Goal: Information Seeking & Learning: Get advice/opinions

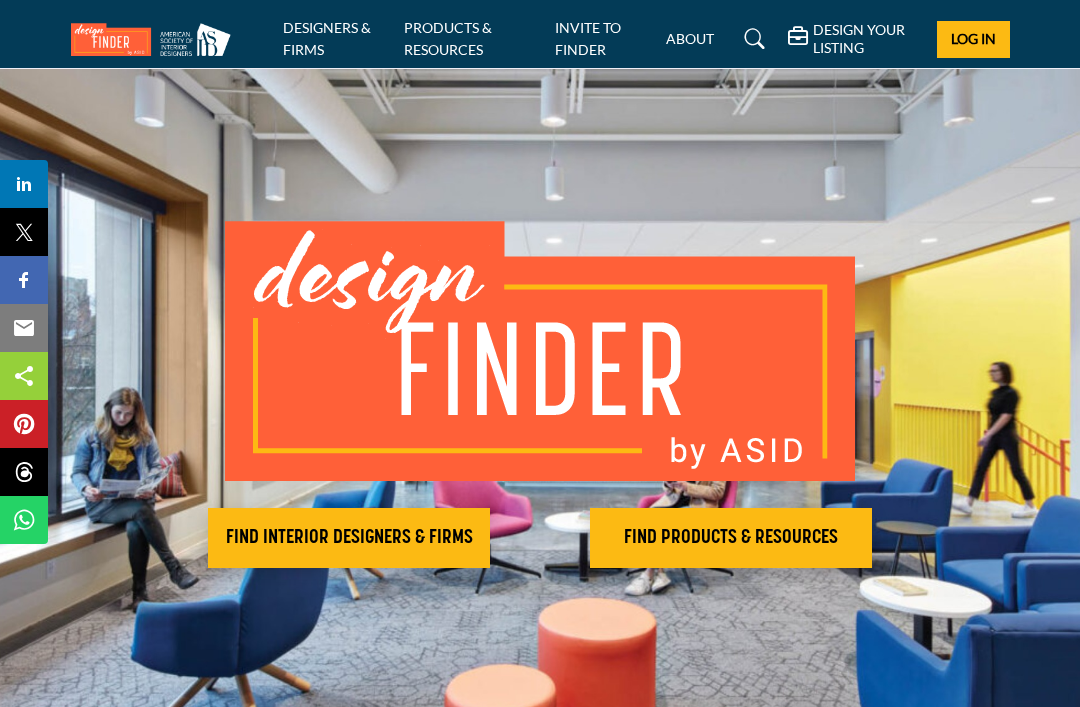
click at [440, 541] on h2 "FIND INTERIOR DESIGNERS & FIRMS" at bounding box center [349, 538] width 270 height 24
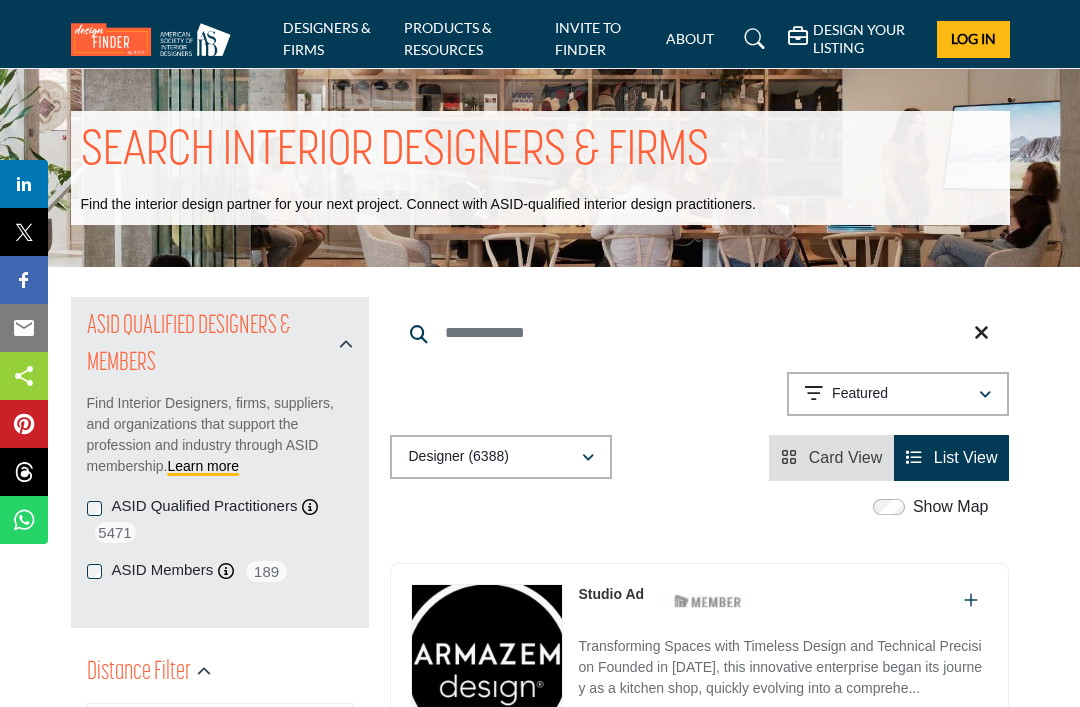
click at [484, 344] on input "Search Keyword" at bounding box center [699, 333] width 619 height 48
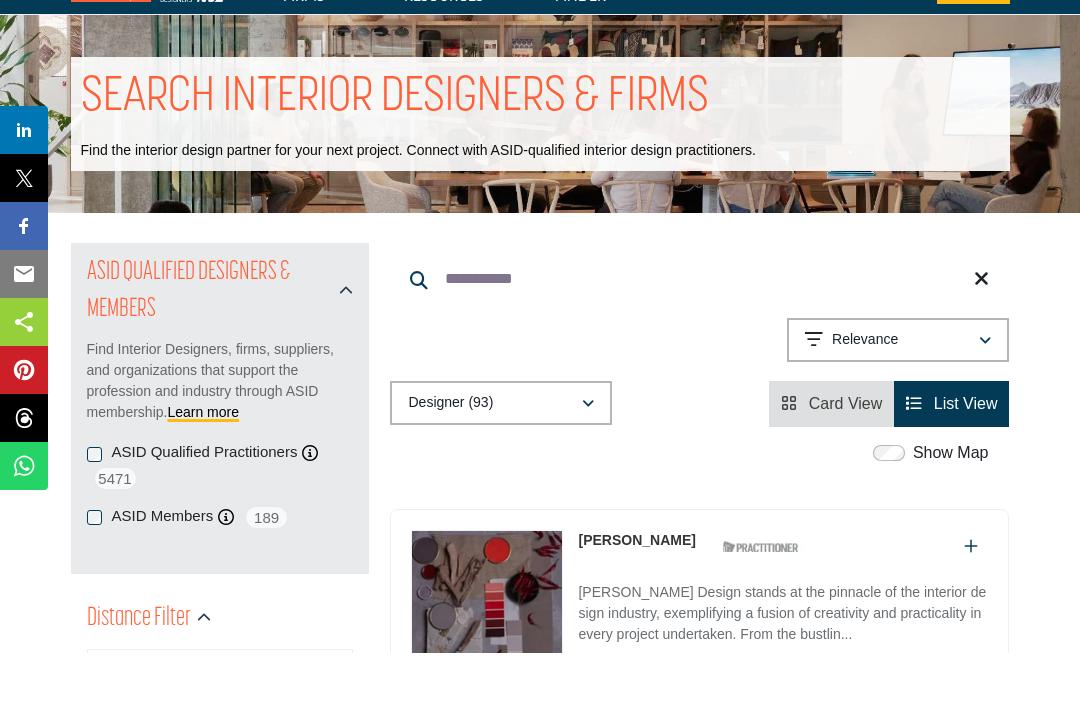
type input "**********"
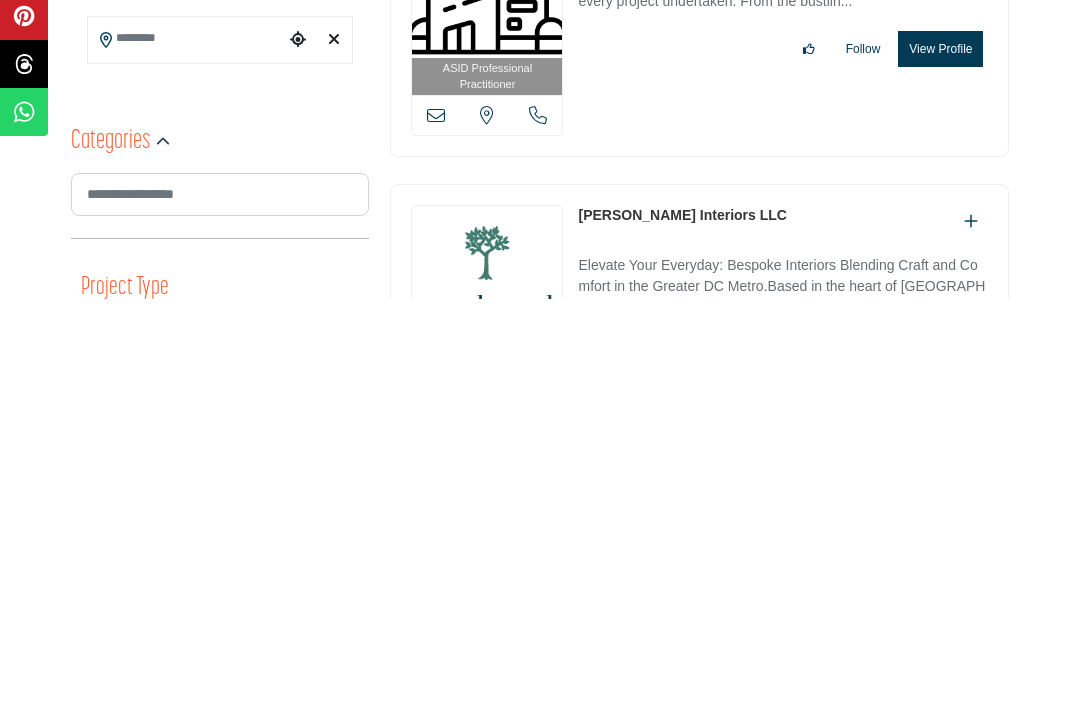
scroll to position [296, 0]
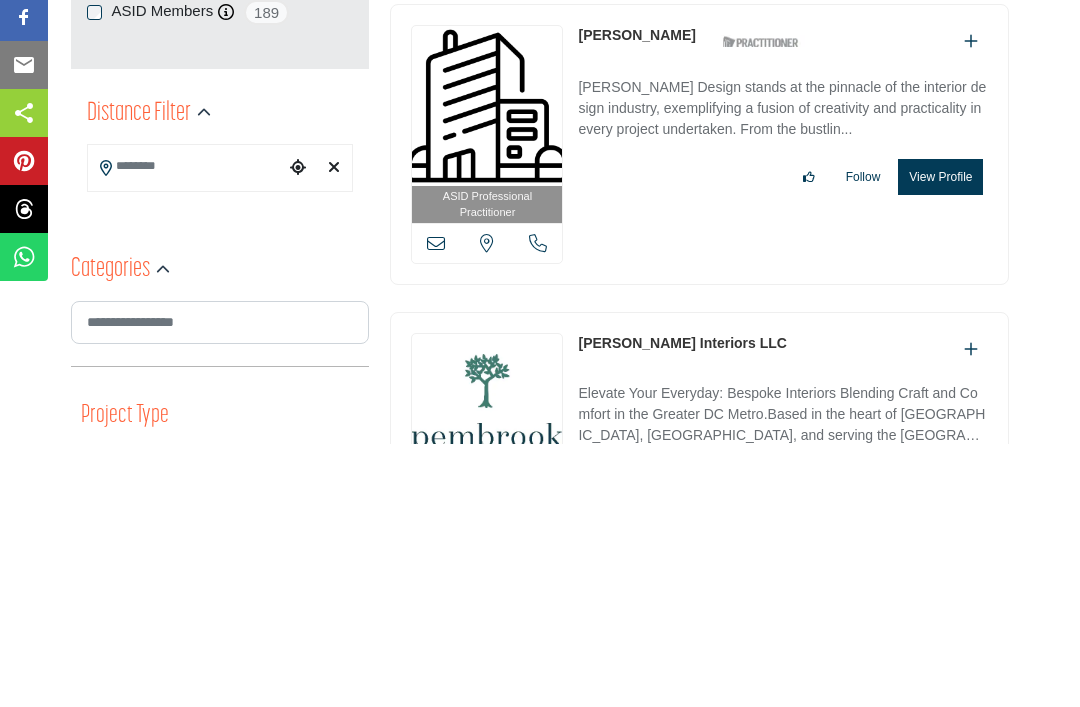
click at [180, 410] on input "Search Location" at bounding box center [186, 429] width 197 height 39
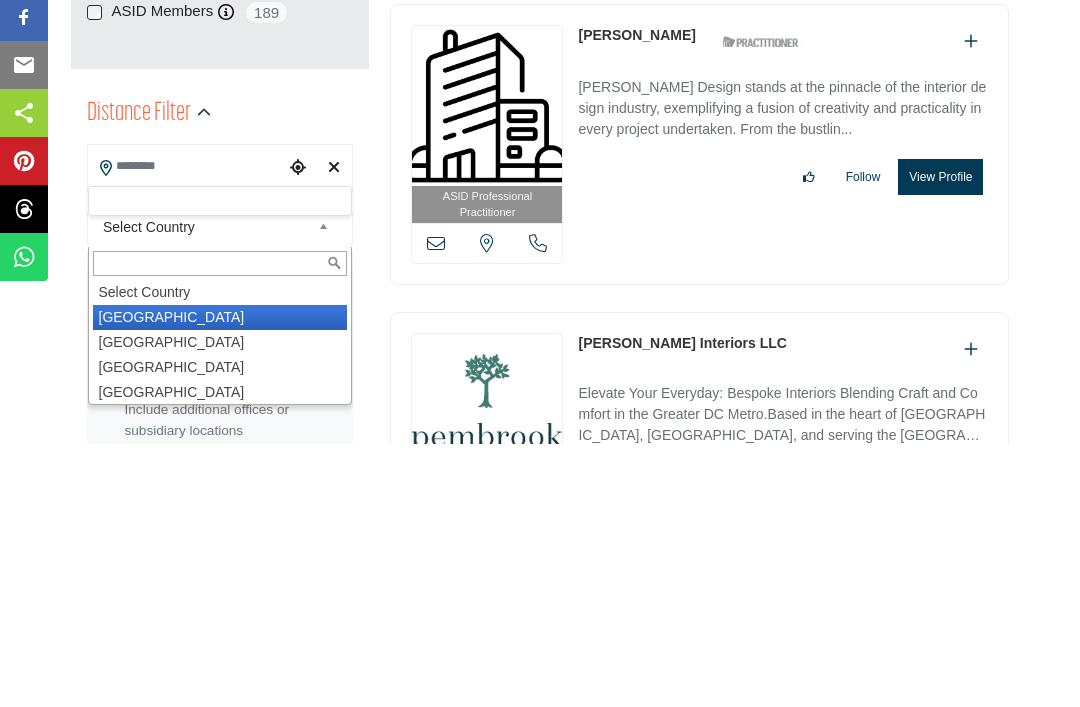
type input "***"
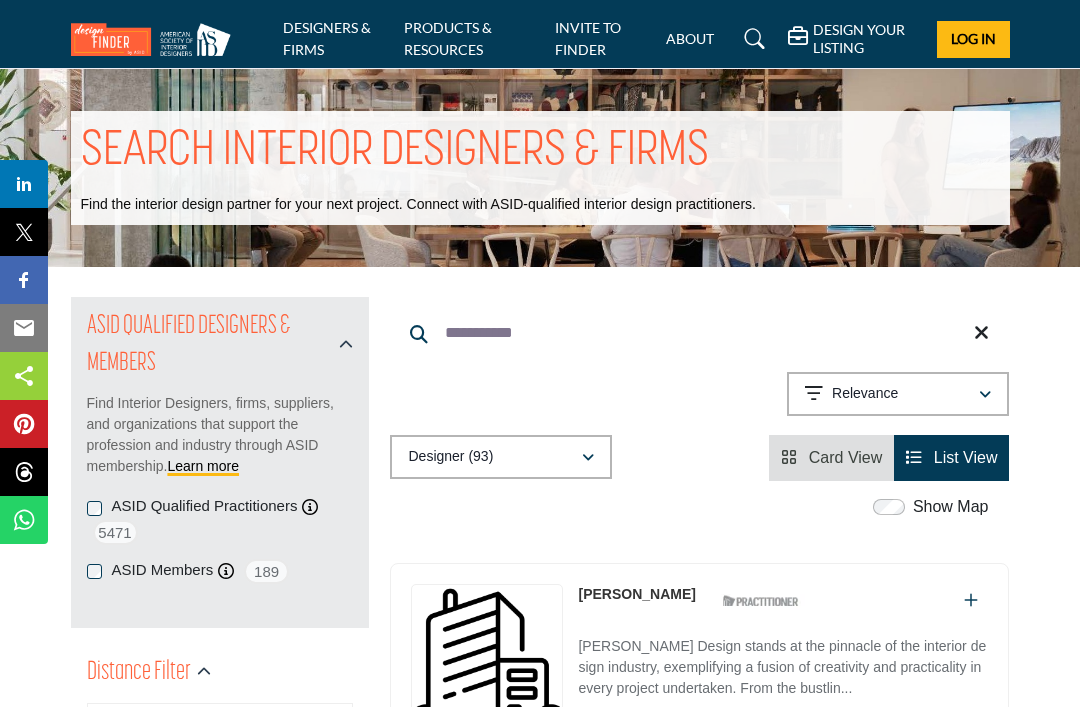
click at [174, 201] on p "Find the interior design partner for your next project. Connect with ASID-quali…" at bounding box center [418, 205] width 675 height 20
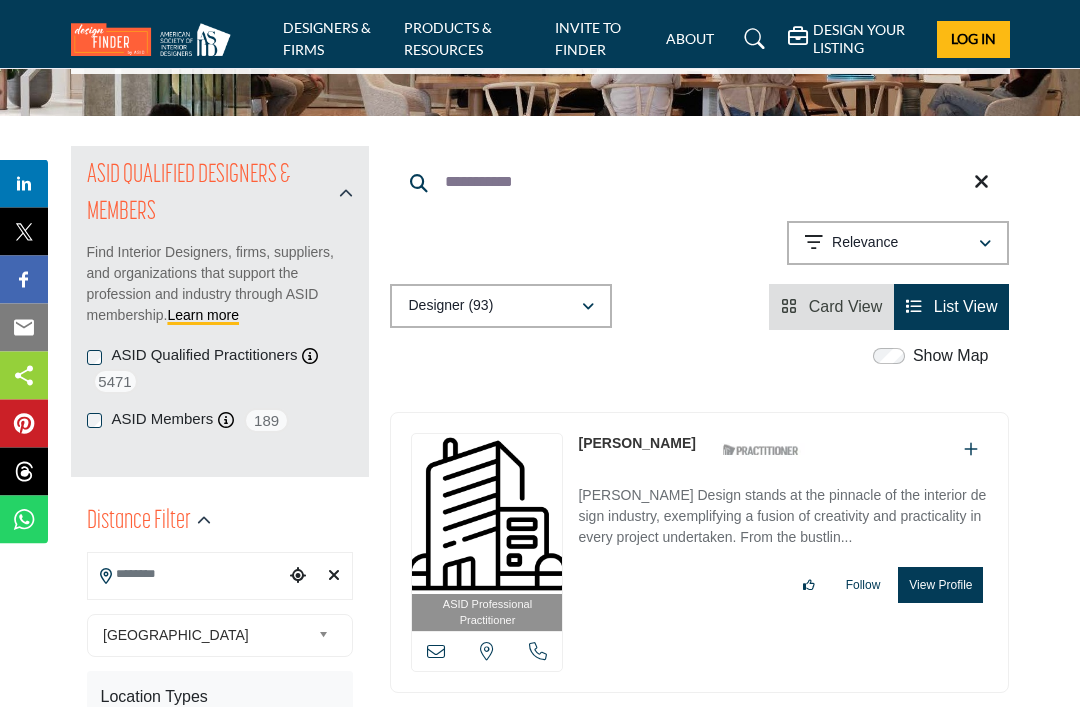
scroll to position [151, 0]
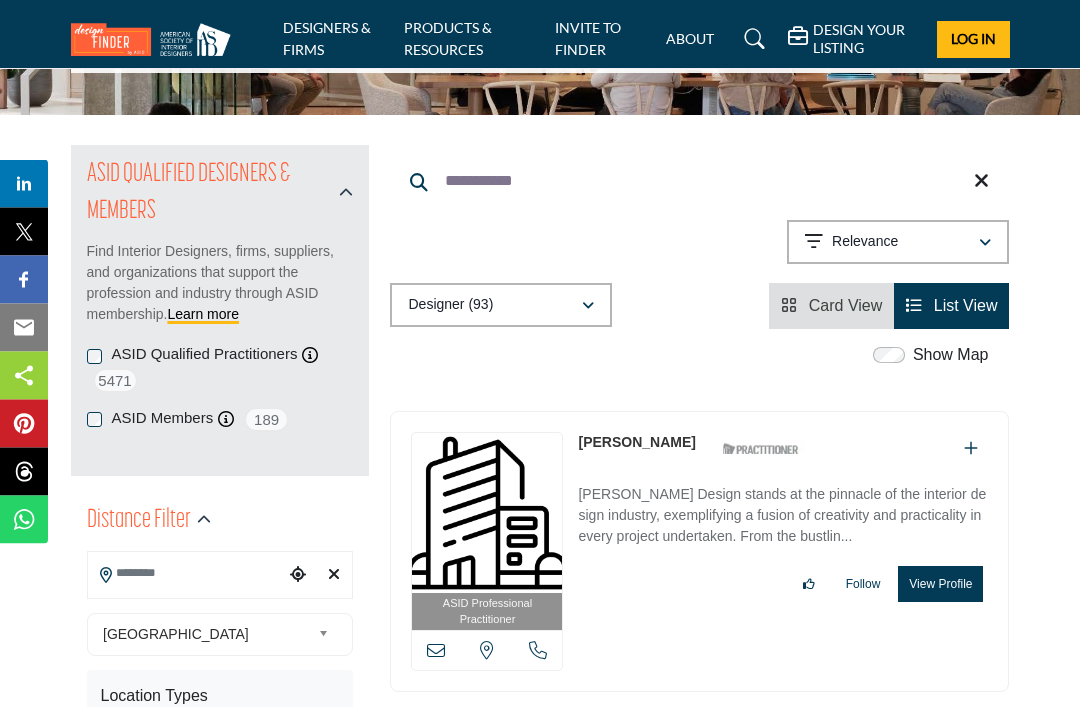
click at [165, 581] on input "Search Location" at bounding box center [186, 574] width 197 height 39
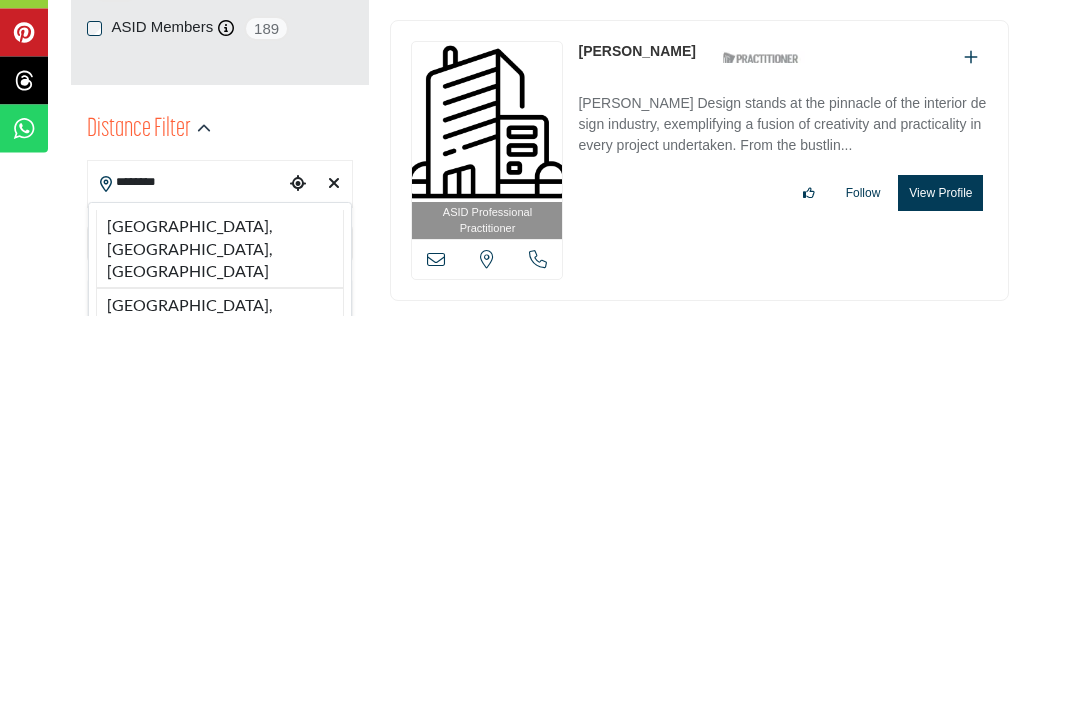
click at [241, 680] on li "[GEOGRAPHIC_DATA], [GEOGRAPHIC_DATA], [GEOGRAPHIC_DATA]" at bounding box center [220, 719] width 249 height 79
type input "**********"
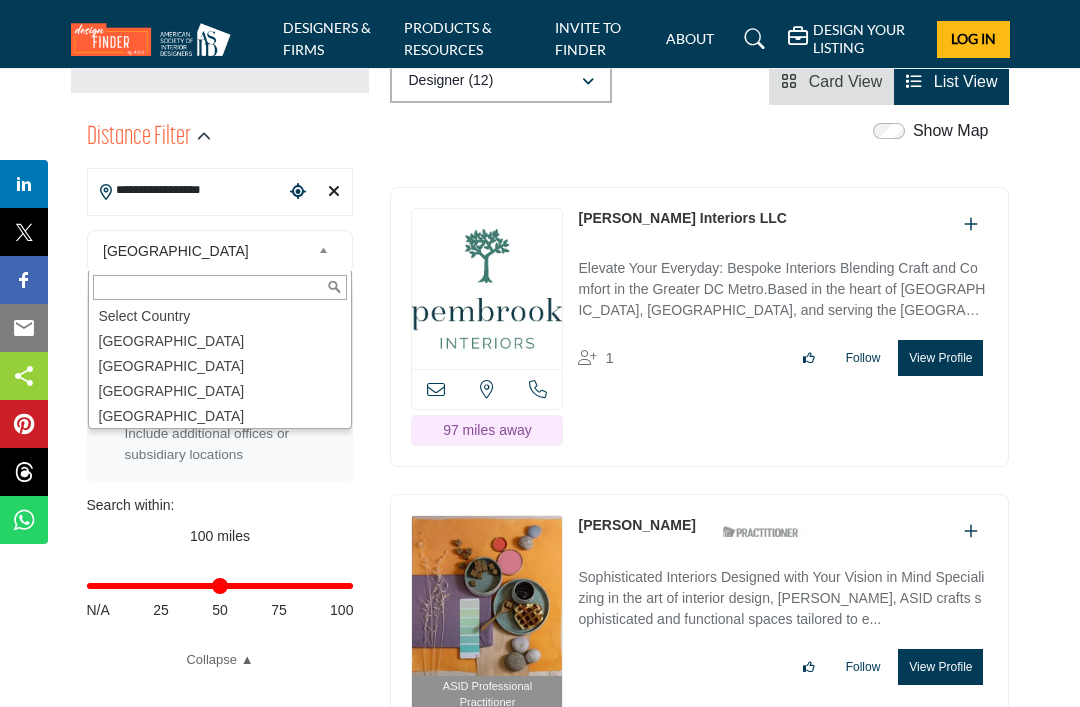
type input "*"
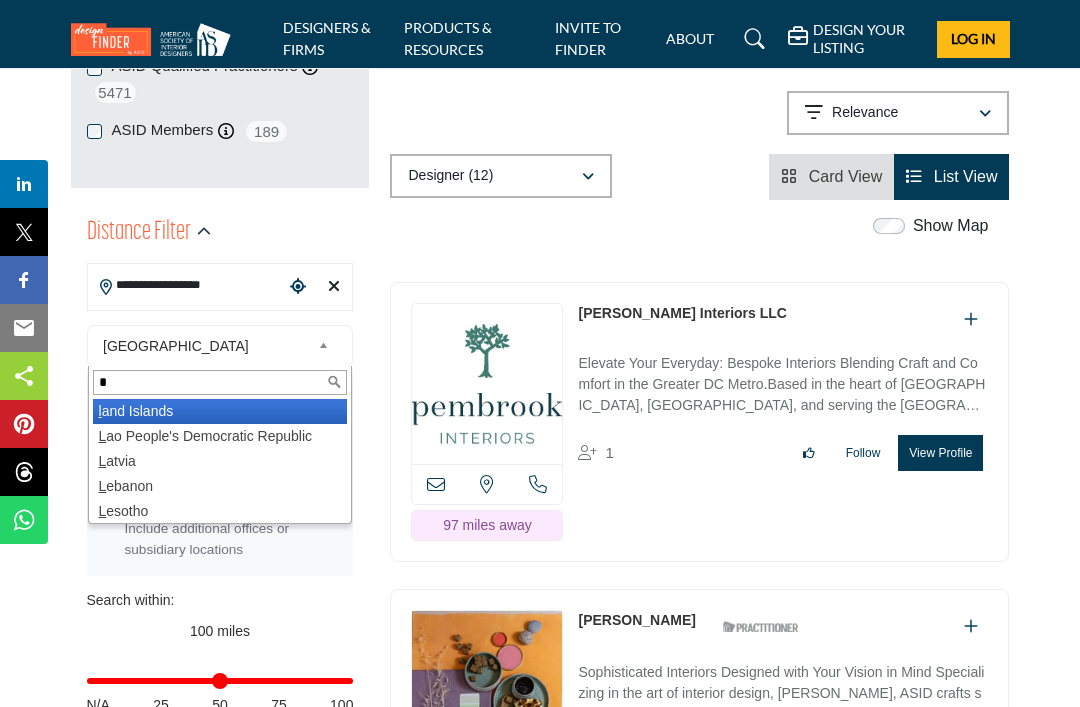
scroll to position [440, 0]
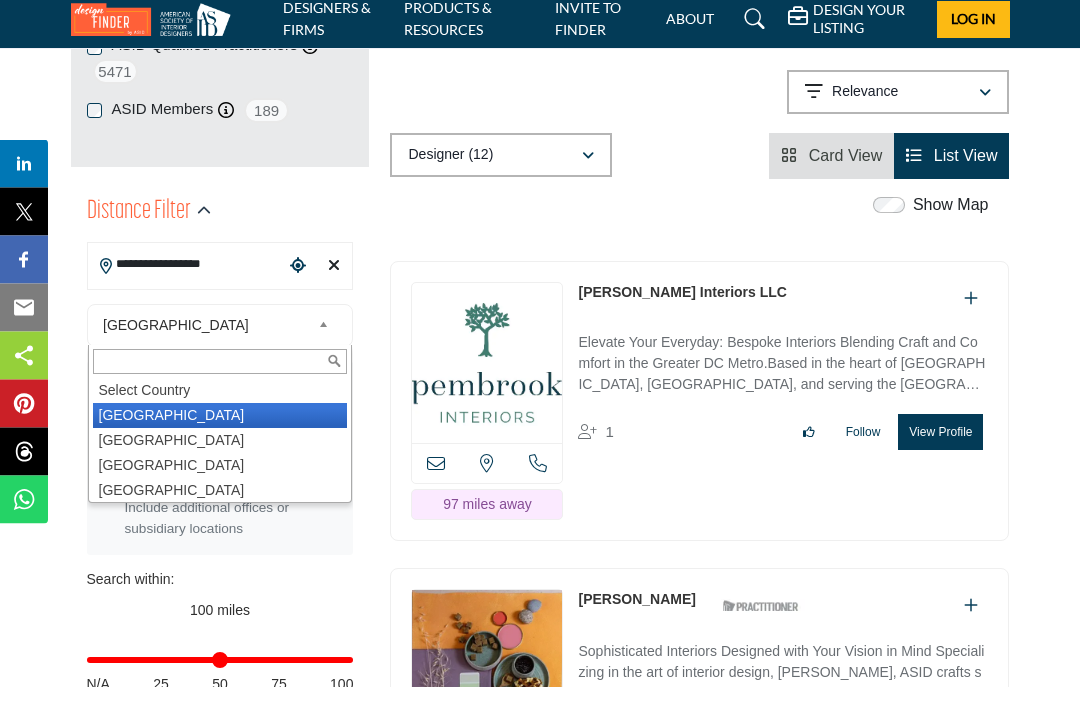
click at [970, 168] on span "List View" at bounding box center [966, 176] width 64 height 17
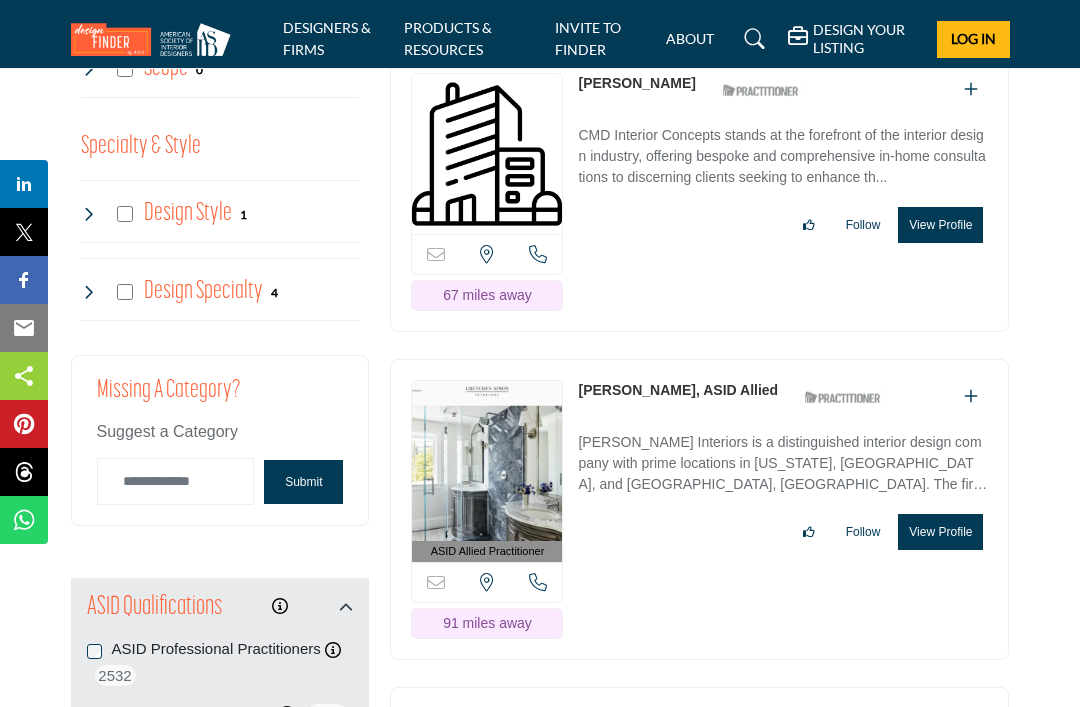
scroll to position [2298, 0]
click at [595, 34] on link "INVITE TO FINDER" at bounding box center [588, 38] width 66 height 39
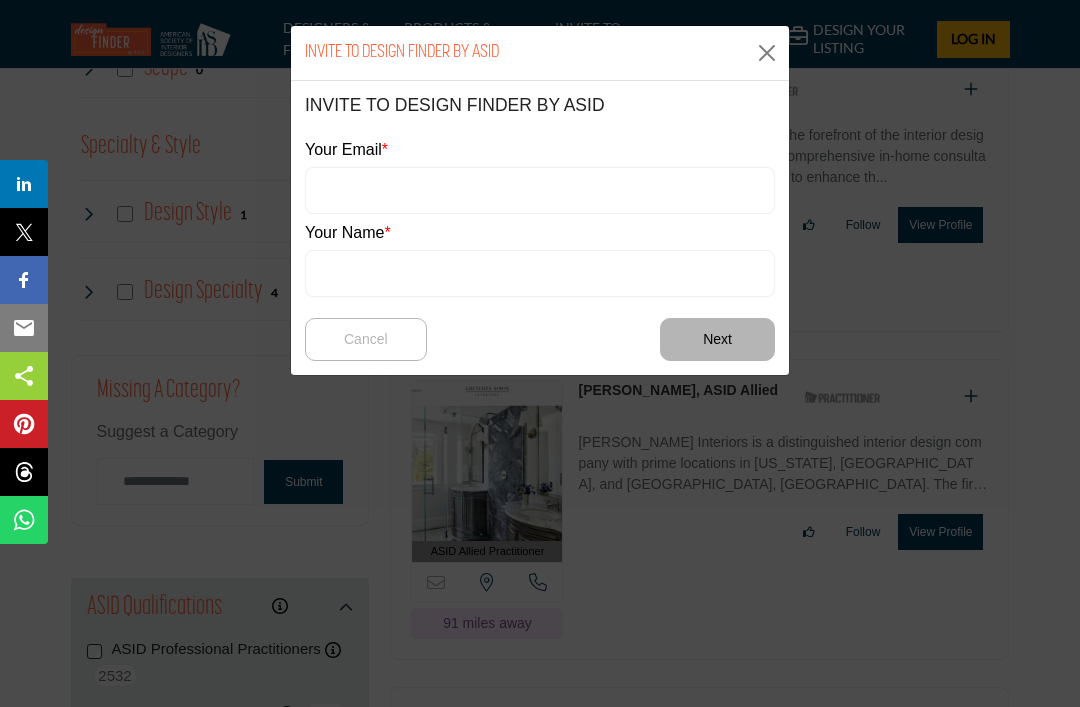
click at [775, 44] on button "Close" at bounding box center [767, 53] width 30 height 30
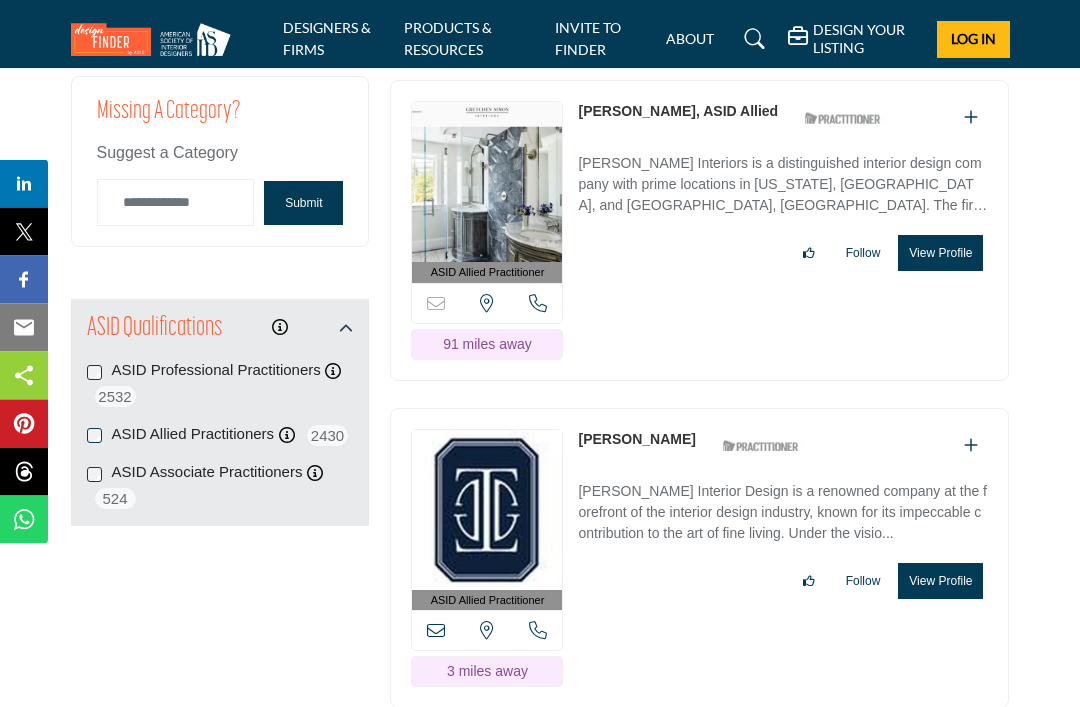
scroll to position [2578, 0]
click at [102, 370] on div "ASID Professional Practitioners ASID Professional Practitioners have successful…" at bounding box center [220, 384] width 267 height 49
